Goal: Task Accomplishment & Management: Complete application form

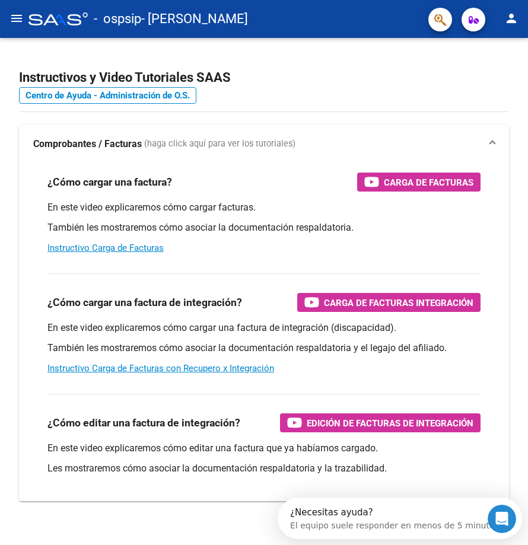
click at [22, 20] on mat-icon "menu" at bounding box center [16, 18] width 14 height 14
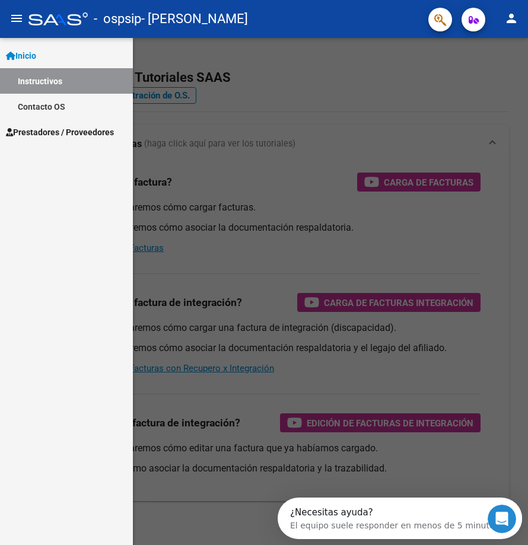
click at [62, 131] on span "Prestadores / Proveedores" at bounding box center [60, 132] width 108 height 13
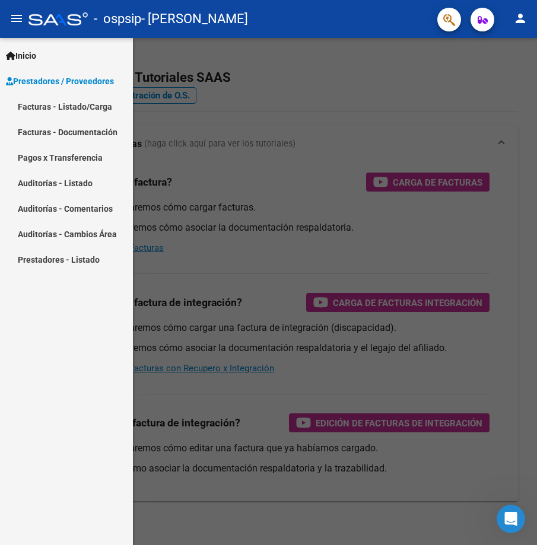
click at [100, 110] on link "Facturas - Listado/Carga" at bounding box center [66, 107] width 133 height 26
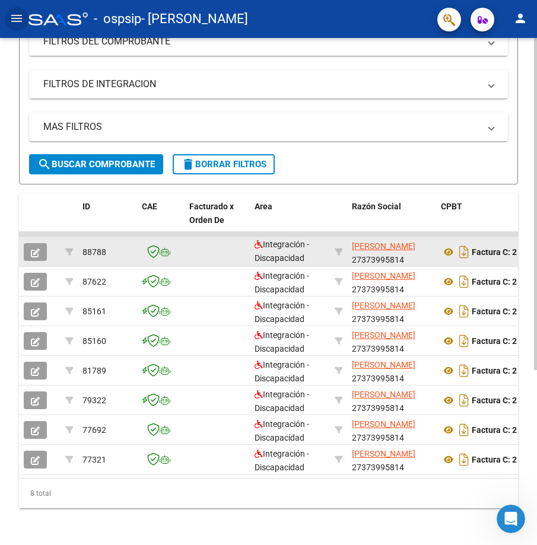
click at [39, 256] on icon "button" at bounding box center [35, 253] width 9 height 9
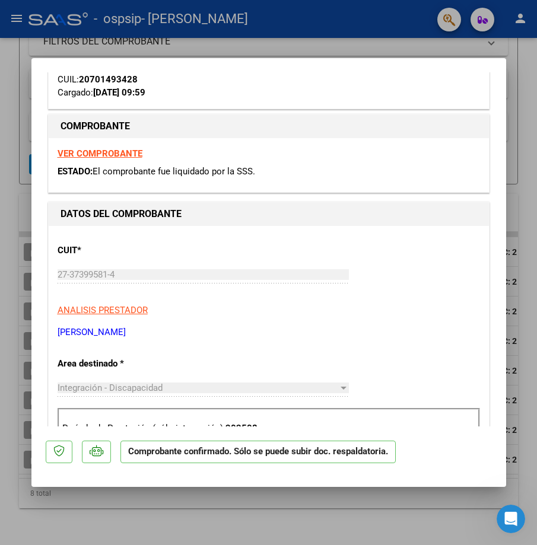
scroll to position [297, 0]
type input "$ 0,00"
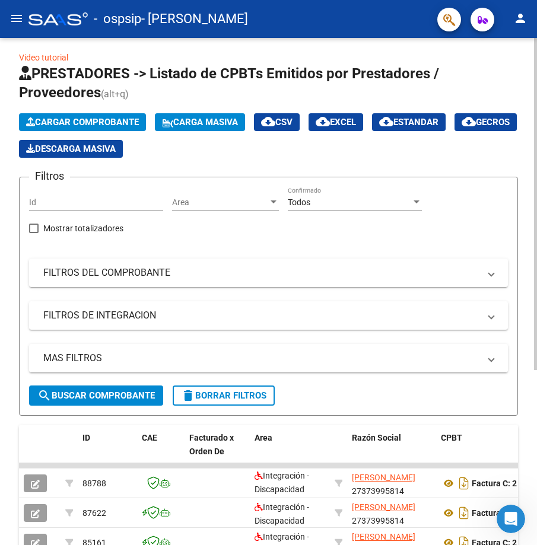
scroll to position [0, 0]
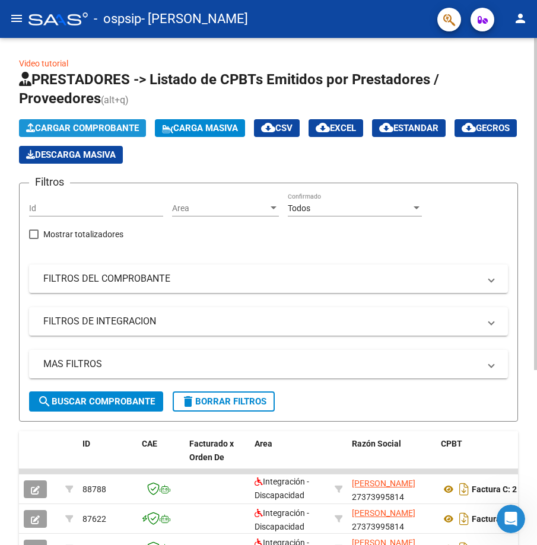
click at [80, 131] on span "Cargar Comprobante" at bounding box center [82, 128] width 113 height 11
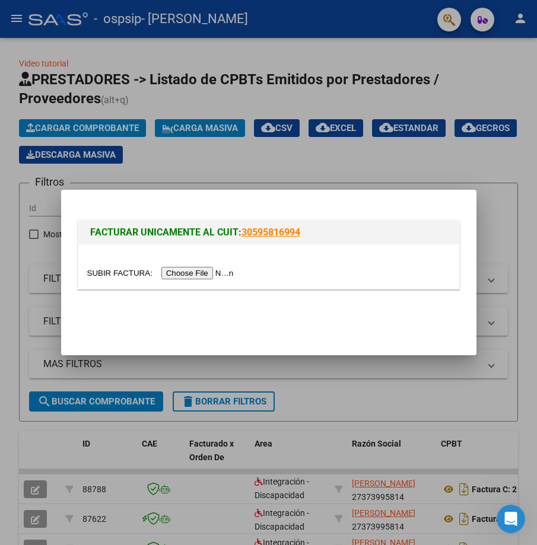
click at [174, 275] on input "file" at bounding box center [162, 273] width 150 height 12
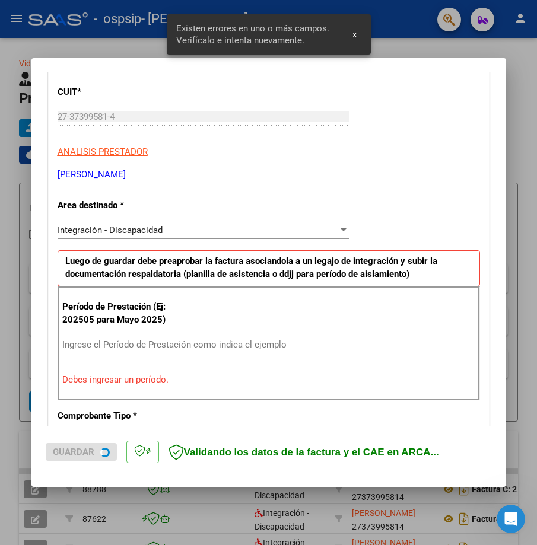
scroll to position [214, 0]
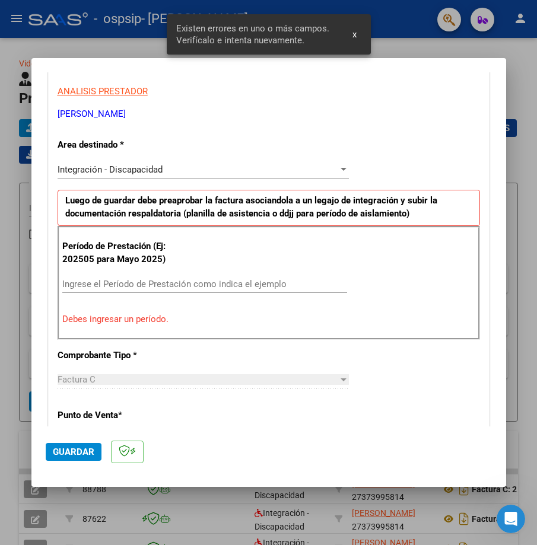
click at [121, 276] on div "Ingrese el Período de Prestación como indica el ejemplo" at bounding box center [204, 284] width 285 height 18
click at [121, 279] on input "Ingrese el Período de Prestación como indica el ejemplo" at bounding box center [204, 284] width 285 height 11
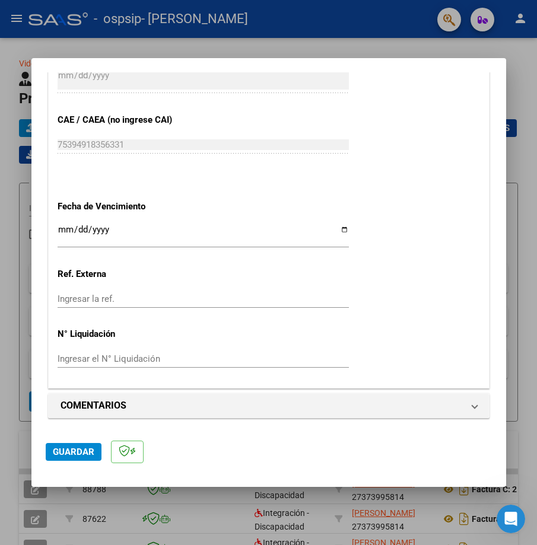
scroll to position [726, 0]
type input "202509"
click at [77, 450] on span "Guardar" at bounding box center [74, 452] width 42 height 11
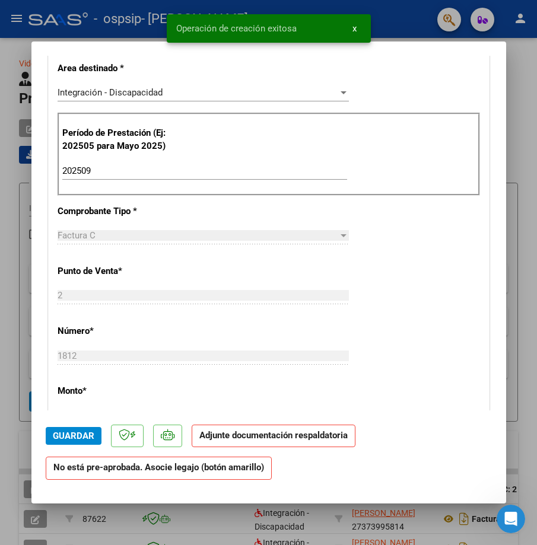
scroll to position [356, 0]
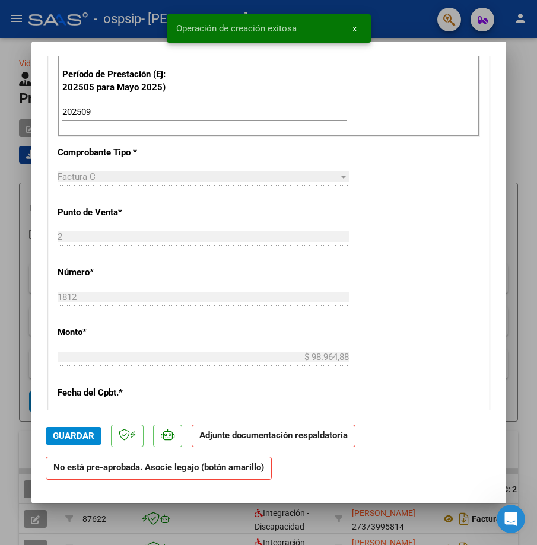
click at [167, 474] on strong "No está pre-aprobada. Asocie legajo (botón amarillo)" at bounding box center [159, 468] width 226 height 23
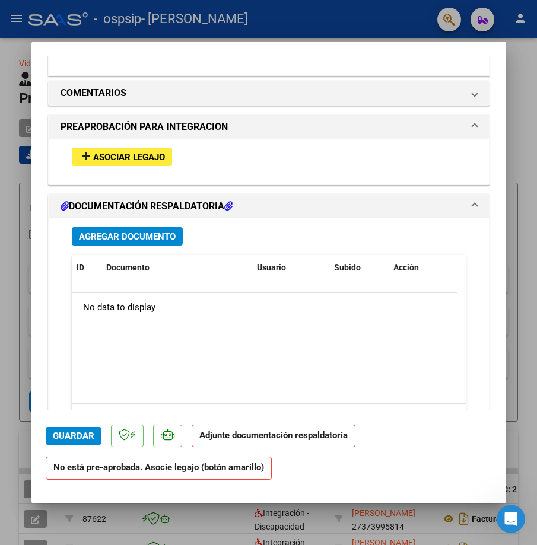
scroll to position [1068, 0]
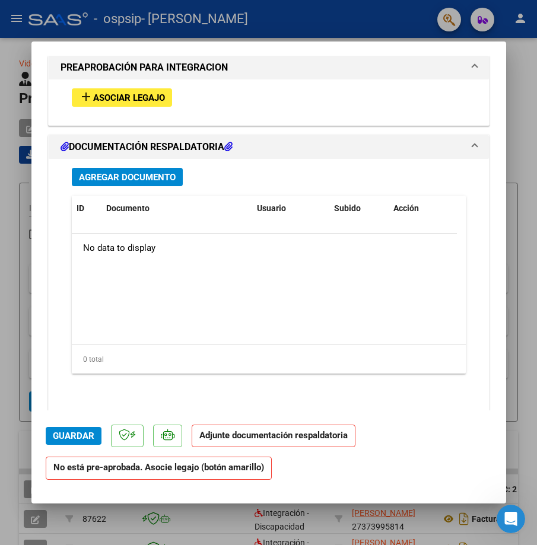
click at [154, 86] on div "add Asociar Legajo" at bounding box center [269, 97] width 412 height 36
click at [157, 97] on span "Asociar Legajo" at bounding box center [129, 98] width 72 height 11
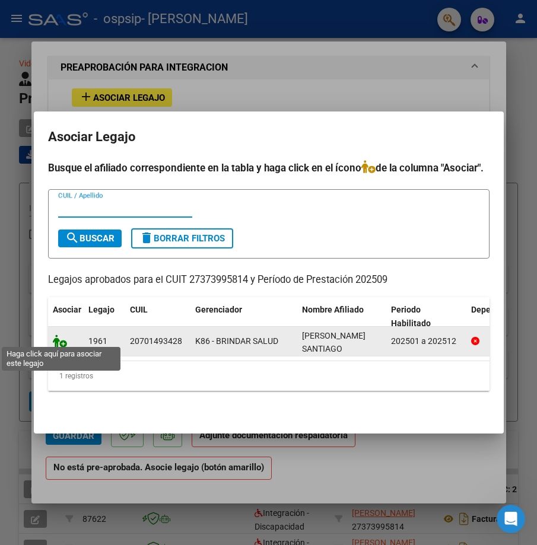
click at [63, 340] on icon at bounding box center [60, 341] width 14 height 13
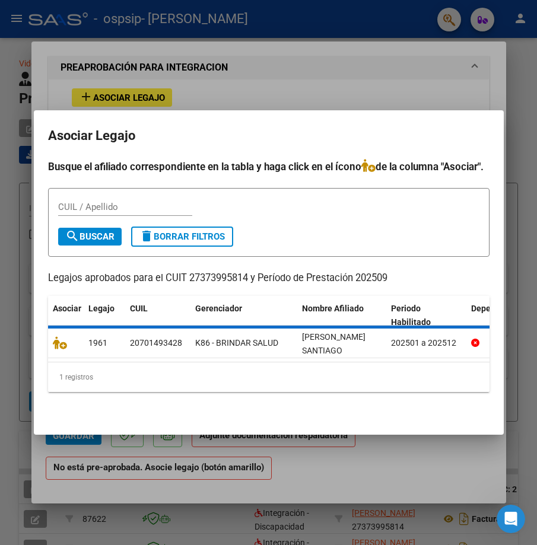
scroll to position [1099, 0]
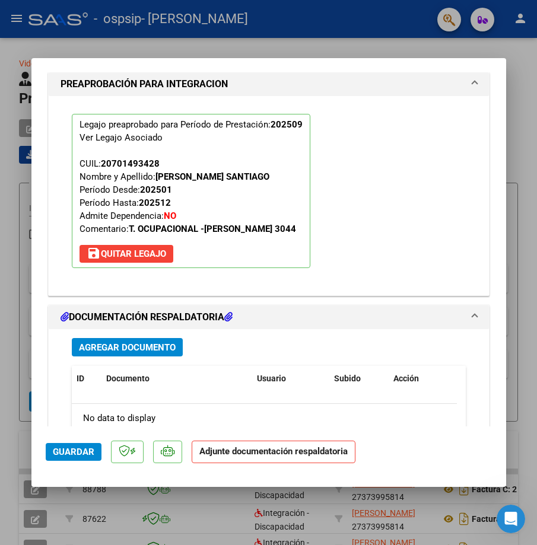
click at [79, 454] on span "Guardar" at bounding box center [74, 452] width 42 height 11
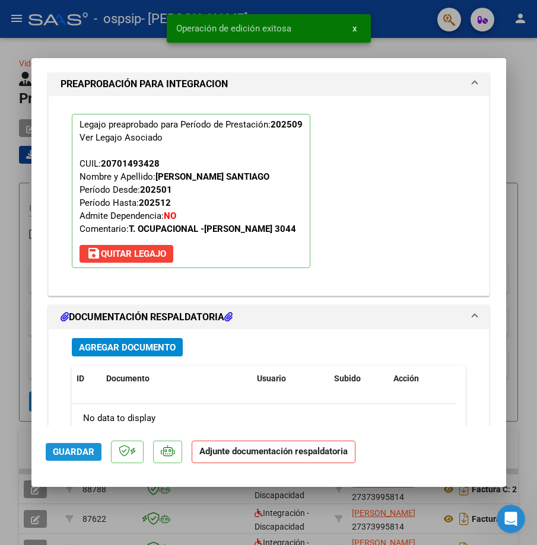
click at [83, 458] on button "Guardar" at bounding box center [74, 452] width 56 height 18
click at [511, 91] on div at bounding box center [268, 272] width 537 height 545
type input "$ 0,00"
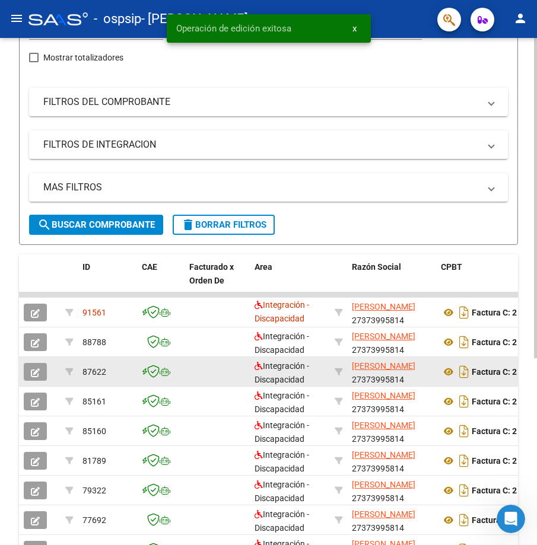
scroll to position [178, 0]
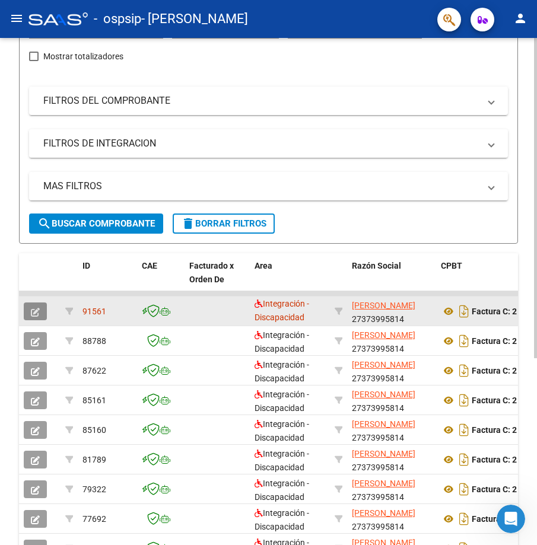
click at [42, 314] on button "button" at bounding box center [35, 312] width 23 height 18
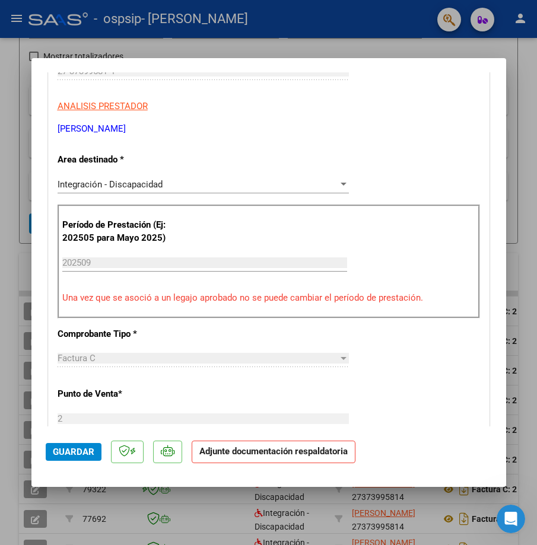
click at [260, 456] on strong "Adjunte documentación respaldatoria" at bounding box center [273, 451] width 148 height 11
click at [262, 450] on strong "Adjunte documentación respaldatoria" at bounding box center [273, 451] width 148 height 11
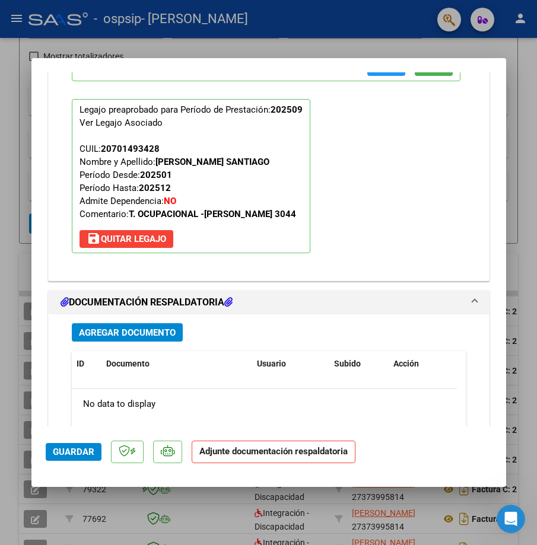
scroll to position [1115, 0]
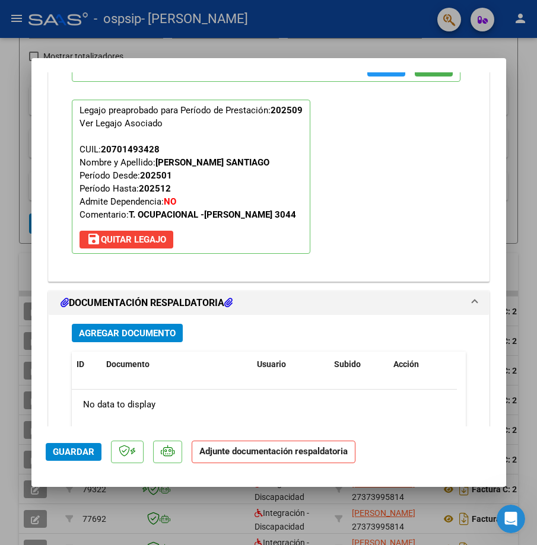
click at [148, 339] on span "Agregar Documento" at bounding box center [127, 333] width 97 height 11
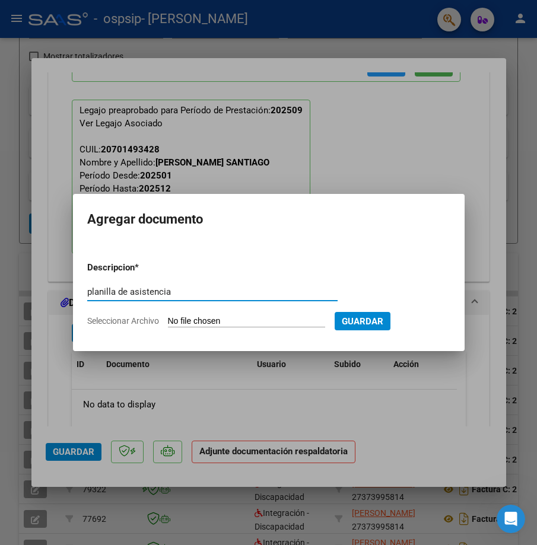
type input "planilla de asistencia"
click at [274, 314] on form "Descripcion * planilla de asistencia Escriba aquí una descripcion Seleccionar A…" at bounding box center [268, 294] width 363 height 85
click at [273, 319] on input "Seleccionar Archivo" at bounding box center [246, 321] width 157 height 11
click at [222, 316] on app-file-uploader "Seleccionar Archivo" at bounding box center [210, 321] width 247 height 11
click at [224, 323] on input "Seleccionar Archivo" at bounding box center [246, 321] width 157 height 11
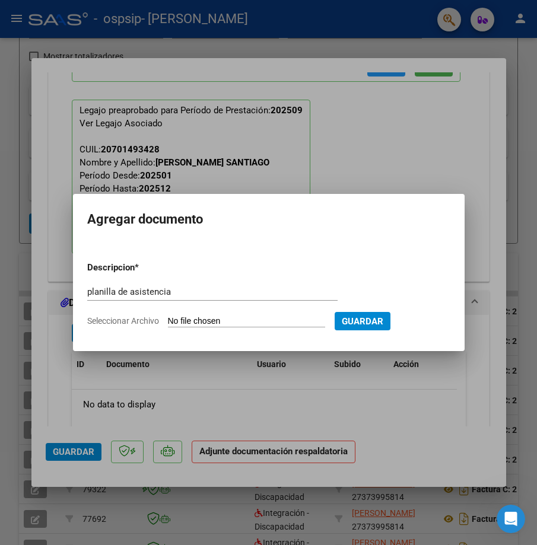
type input "C:\fakepath\IMG_5263.JPEG"
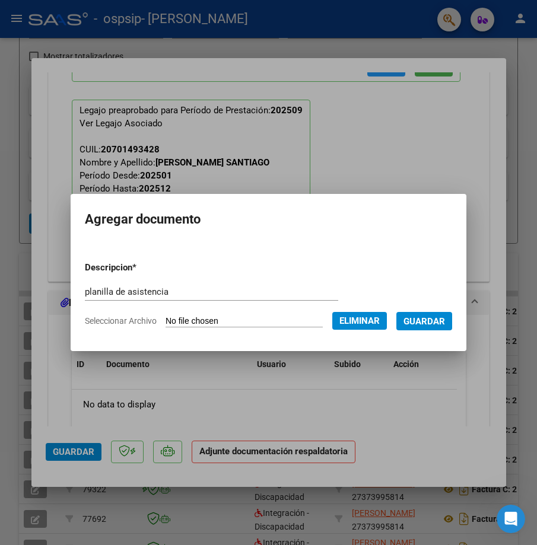
click at [421, 322] on span "Guardar" at bounding box center [424, 321] width 42 height 11
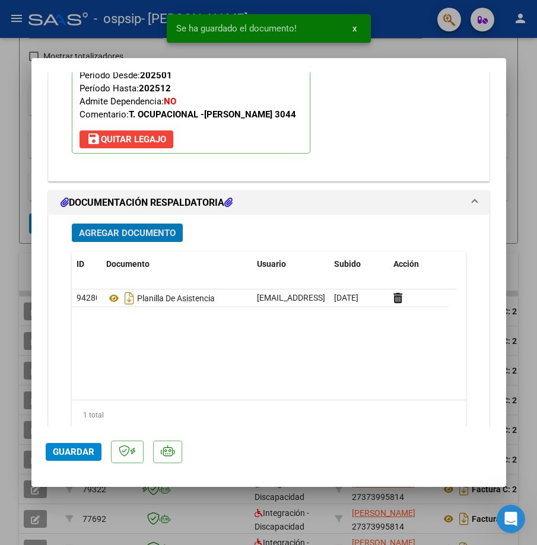
scroll to position [1293, 0]
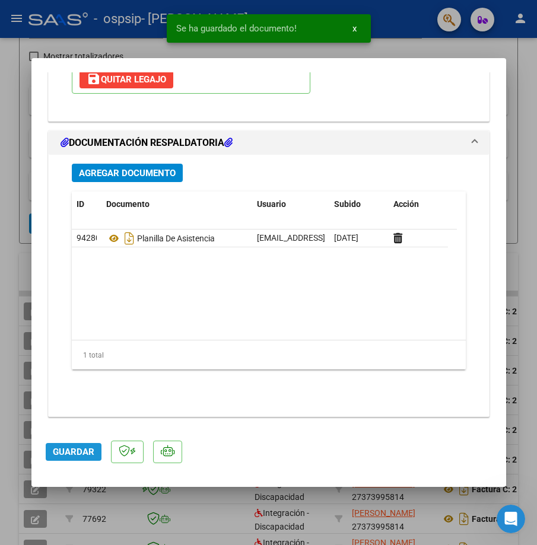
click at [91, 452] on span "Guardar" at bounding box center [74, 452] width 42 height 11
click at [513, 196] on div at bounding box center [268, 272] width 537 height 545
type input "$ 0,00"
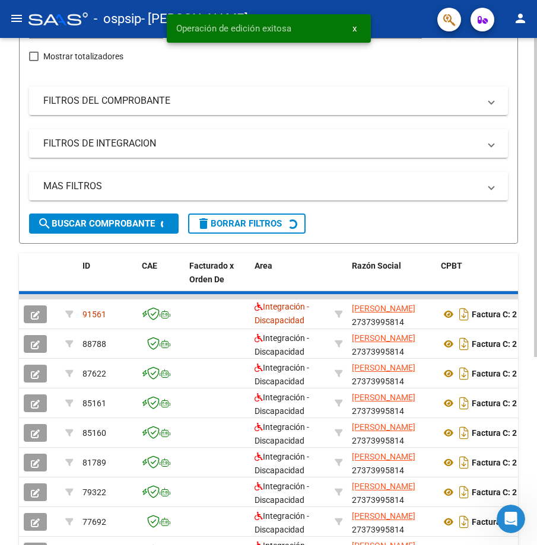
scroll to position [178, 0]
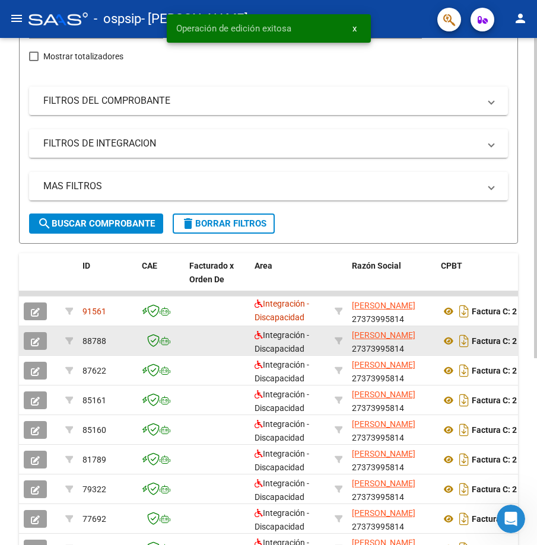
click at [30, 337] on button "button" at bounding box center [35, 341] width 23 height 18
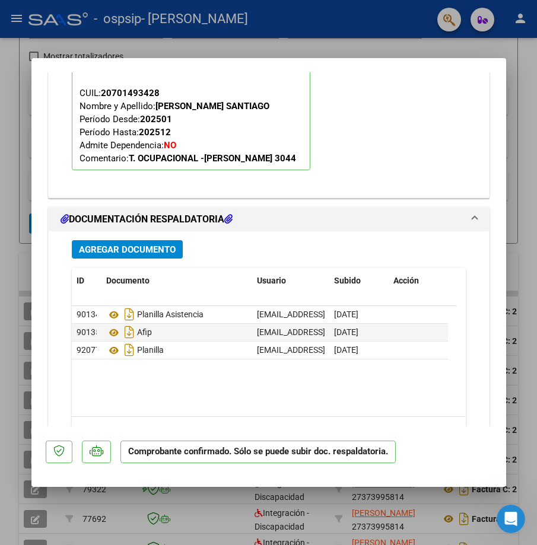
scroll to position [1480, 0]
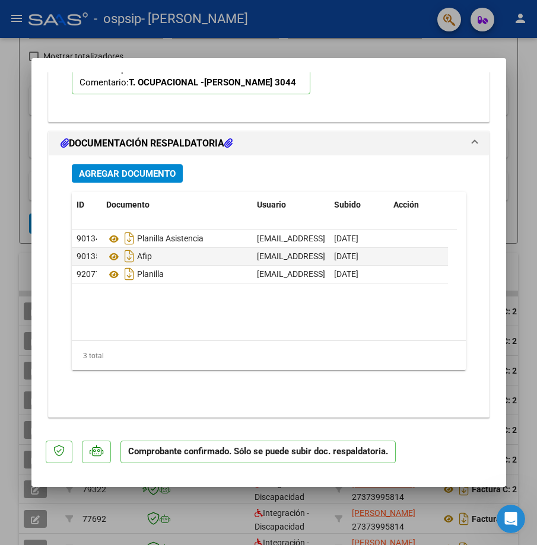
type input "$ 0,00"
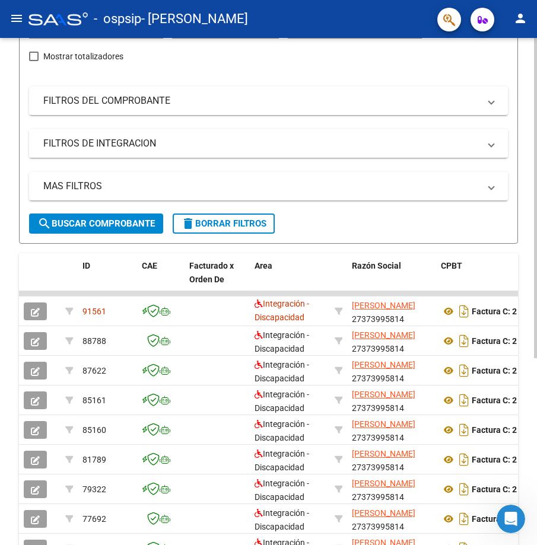
scroll to position [178, 0]
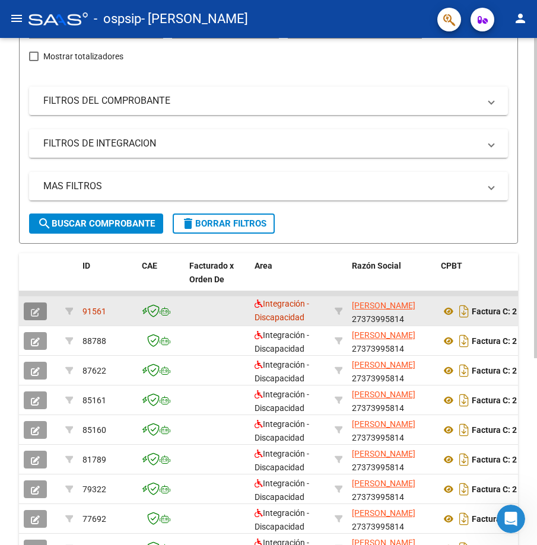
click at [41, 313] on button "button" at bounding box center [35, 312] width 23 height 18
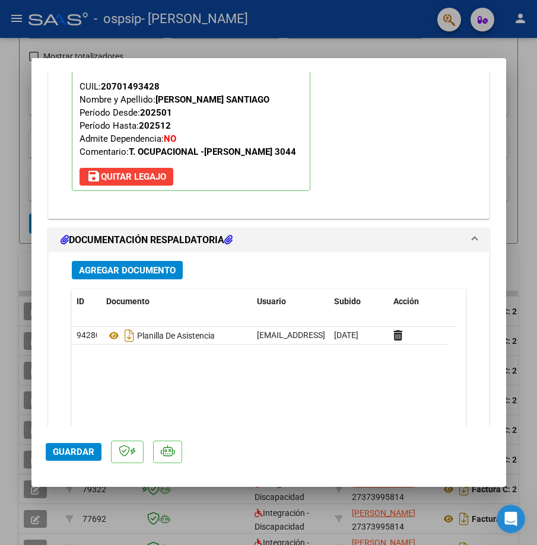
scroll to position [1187, 0]
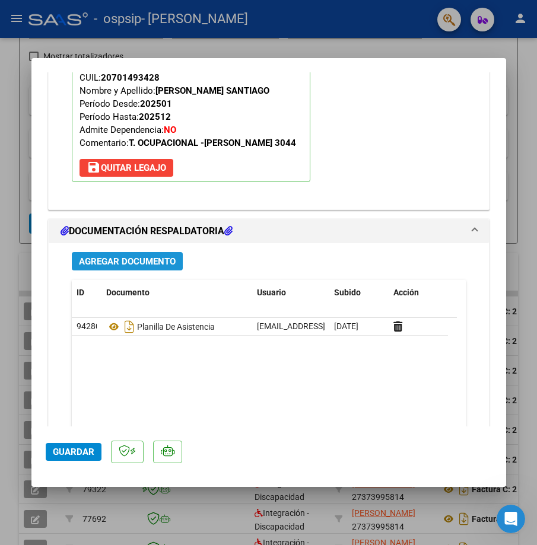
click at [150, 267] on span "Agregar Documento" at bounding box center [127, 261] width 97 height 11
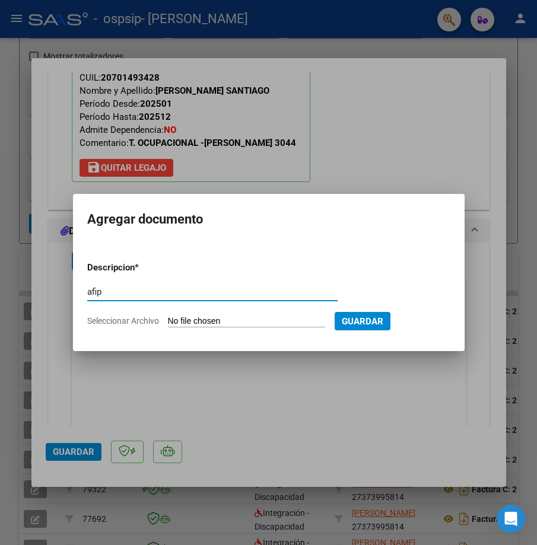
type input "afip"
click at [263, 310] on div "afip Escriba aquí una descripcion" at bounding box center [212, 297] width 250 height 29
click at [268, 316] on input "Seleccionar Archivo" at bounding box center [246, 321] width 157 height 11
type input "C:\fakepath\Afip [DATE].pdf"
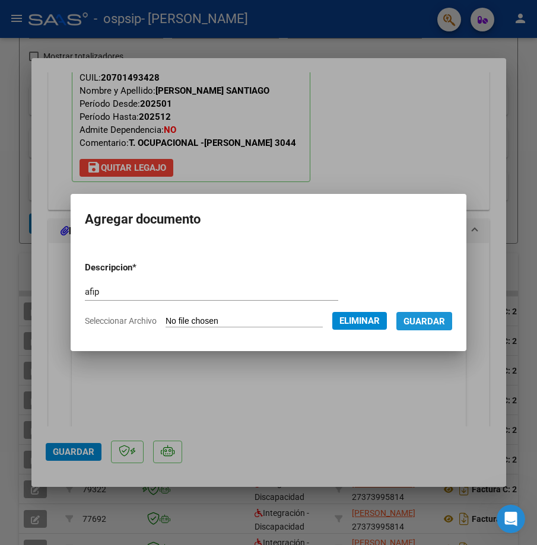
click at [421, 320] on span "Guardar" at bounding box center [424, 321] width 42 height 11
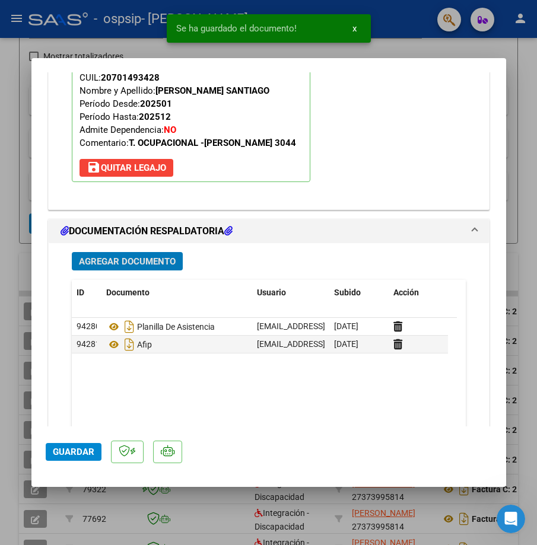
click at [62, 456] on span "Guardar" at bounding box center [74, 452] width 42 height 11
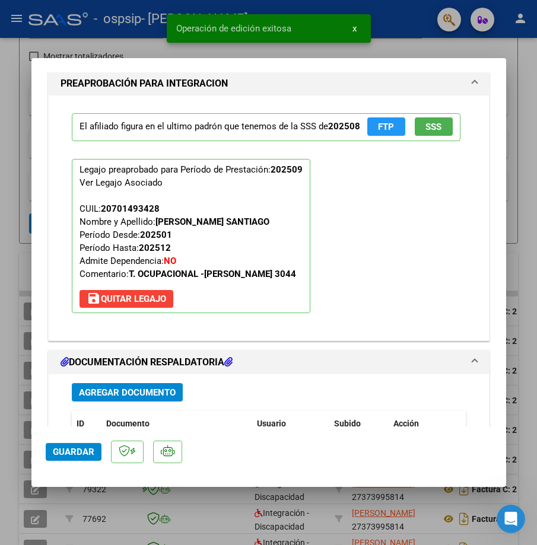
click at [521, 144] on div at bounding box center [268, 272] width 537 height 545
type input "$ 0,00"
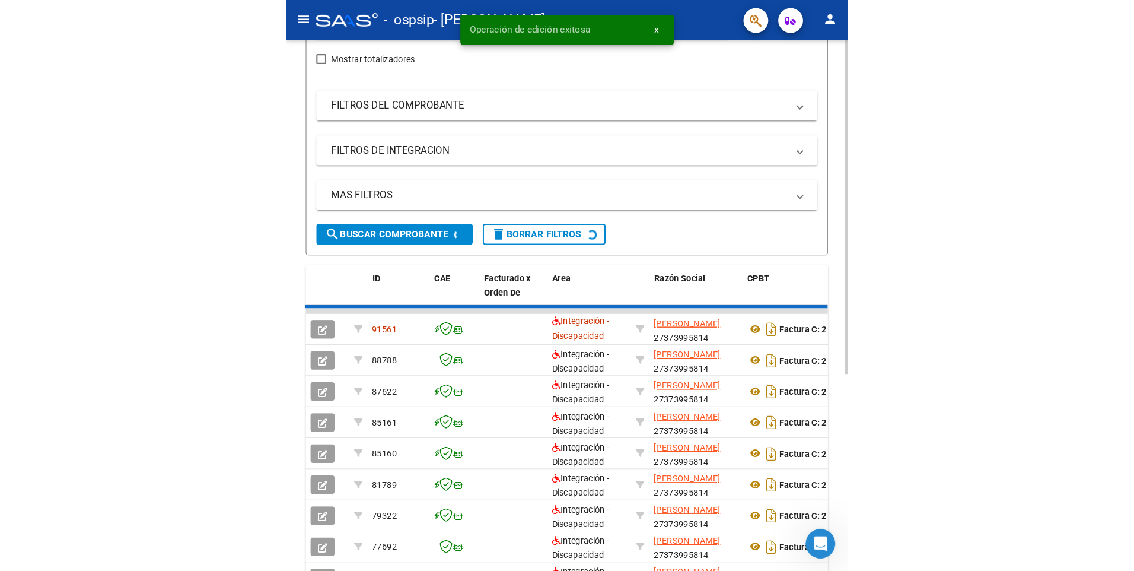
scroll to position [178, 0]
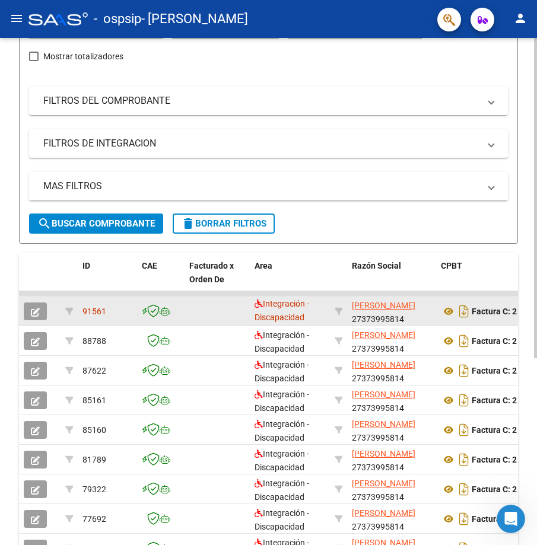
click at [418, 317] on div "[PERSON_NAME] 27373995814" at bounding box center [391, 311] width 79 height 25
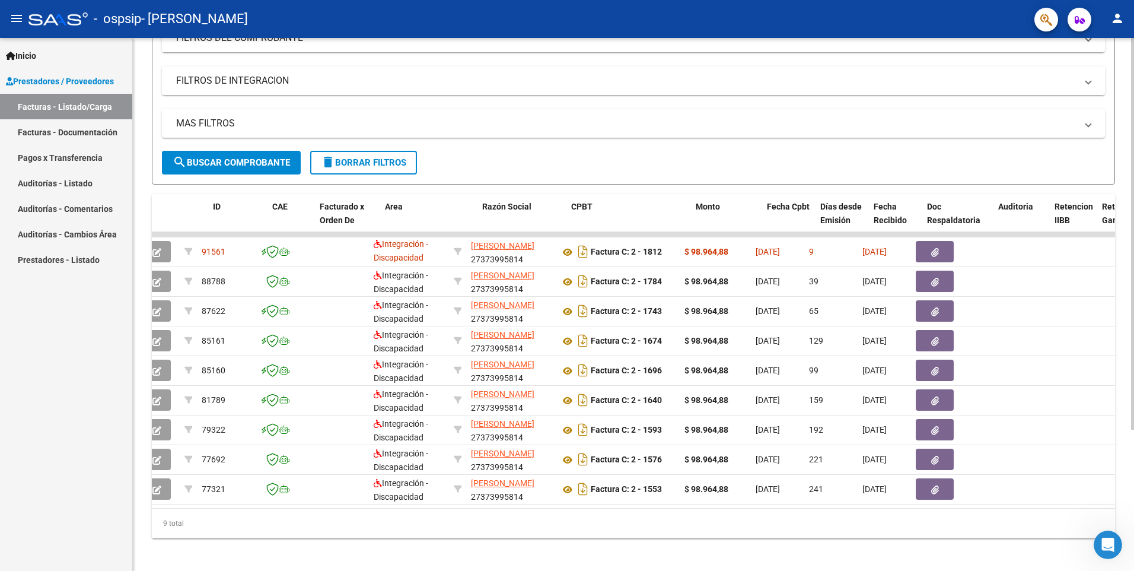
scroll to position [0, 0]
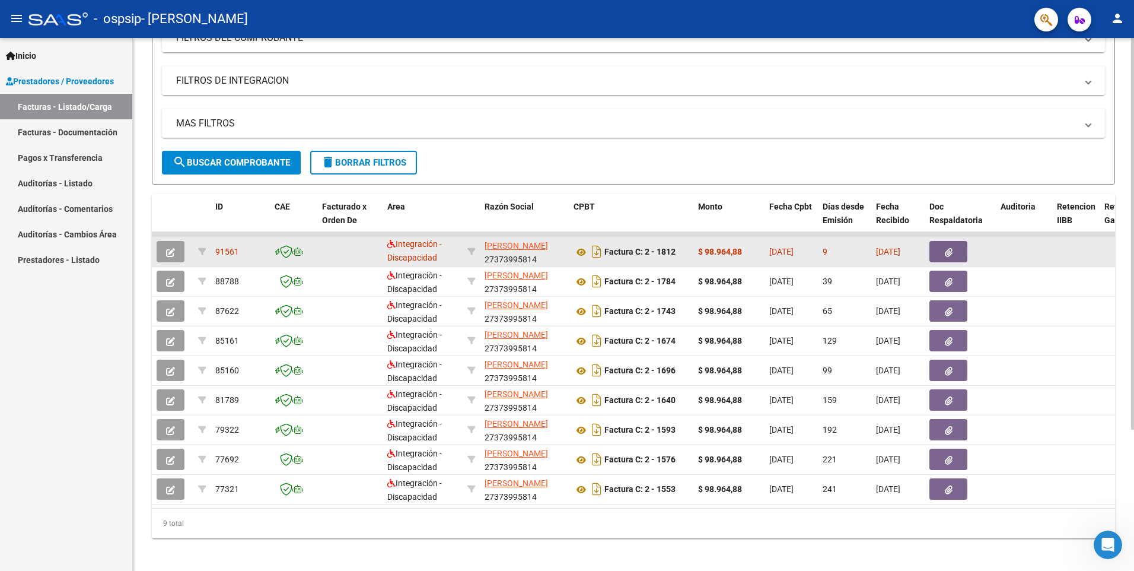
click at [527, 250] on datatable-body-cell "9" at bounding box center [844, 251] width 53 height 29
